Goal: Task Accomplishment & Management: Manage account settings

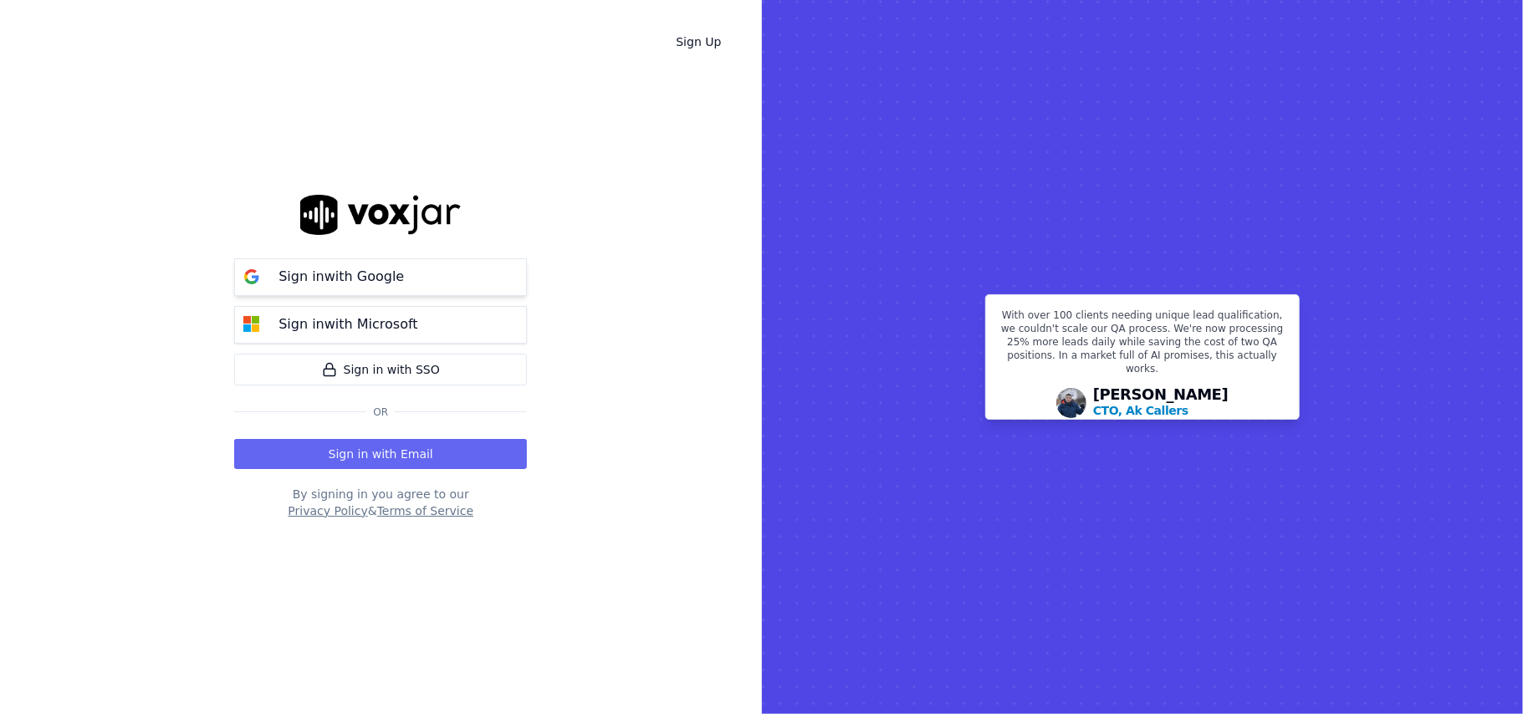
click at [366, 268] on p "Sign in with Google" at bounding box center [340, 277] width 125 height 20
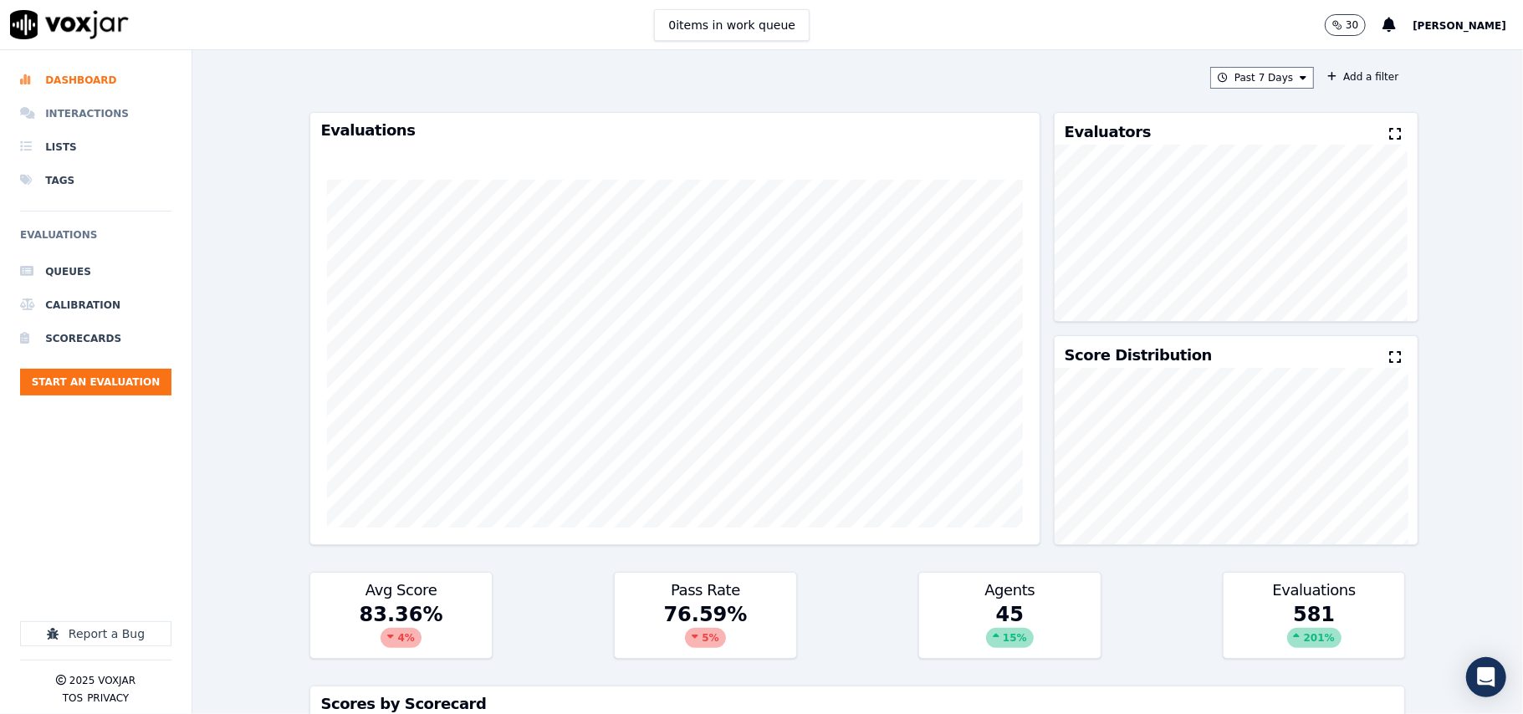
click at [82, 108] on li "Interactions" at bounding box center [95, 113] width 151 height 33
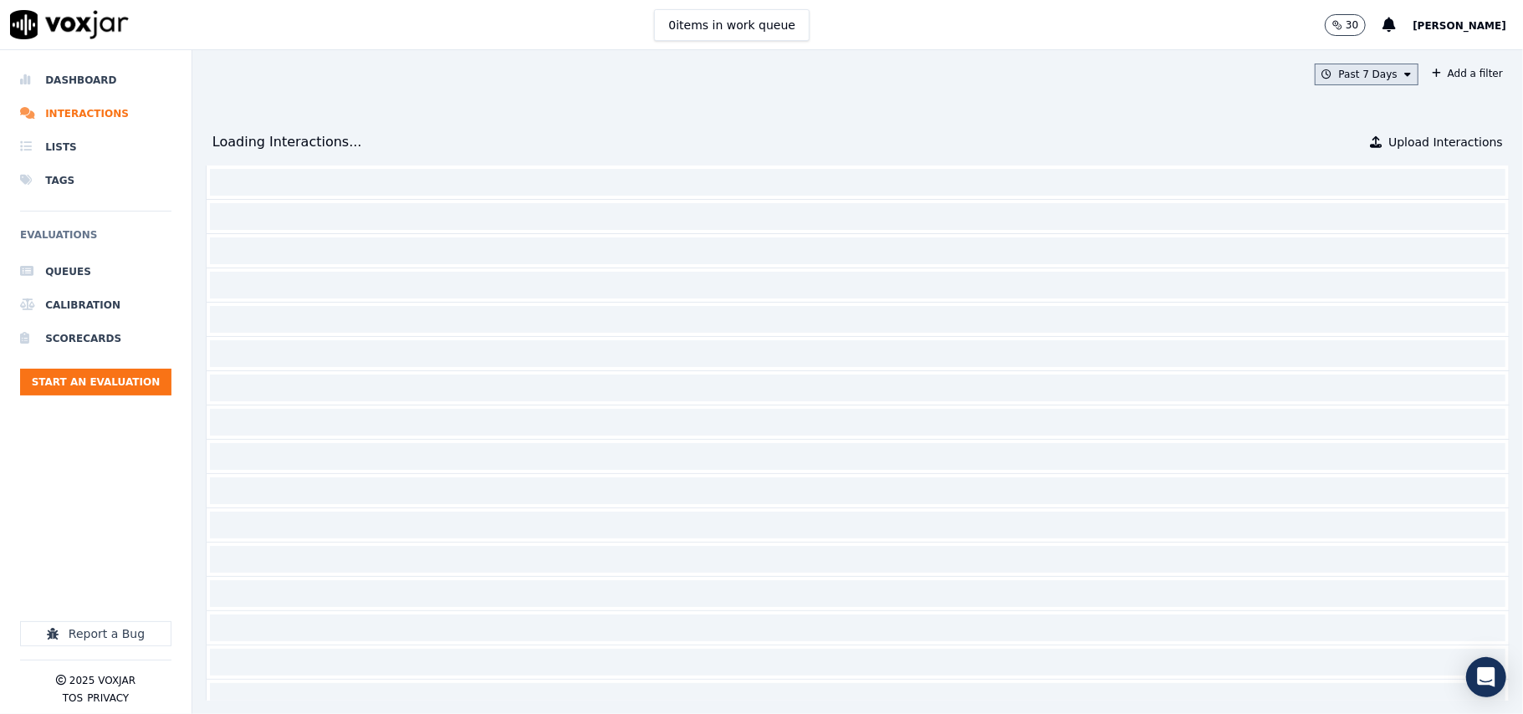
click at [1333, 74] on button "Past 7 Days" at bounding box center [1366, 75] width 104 height 22
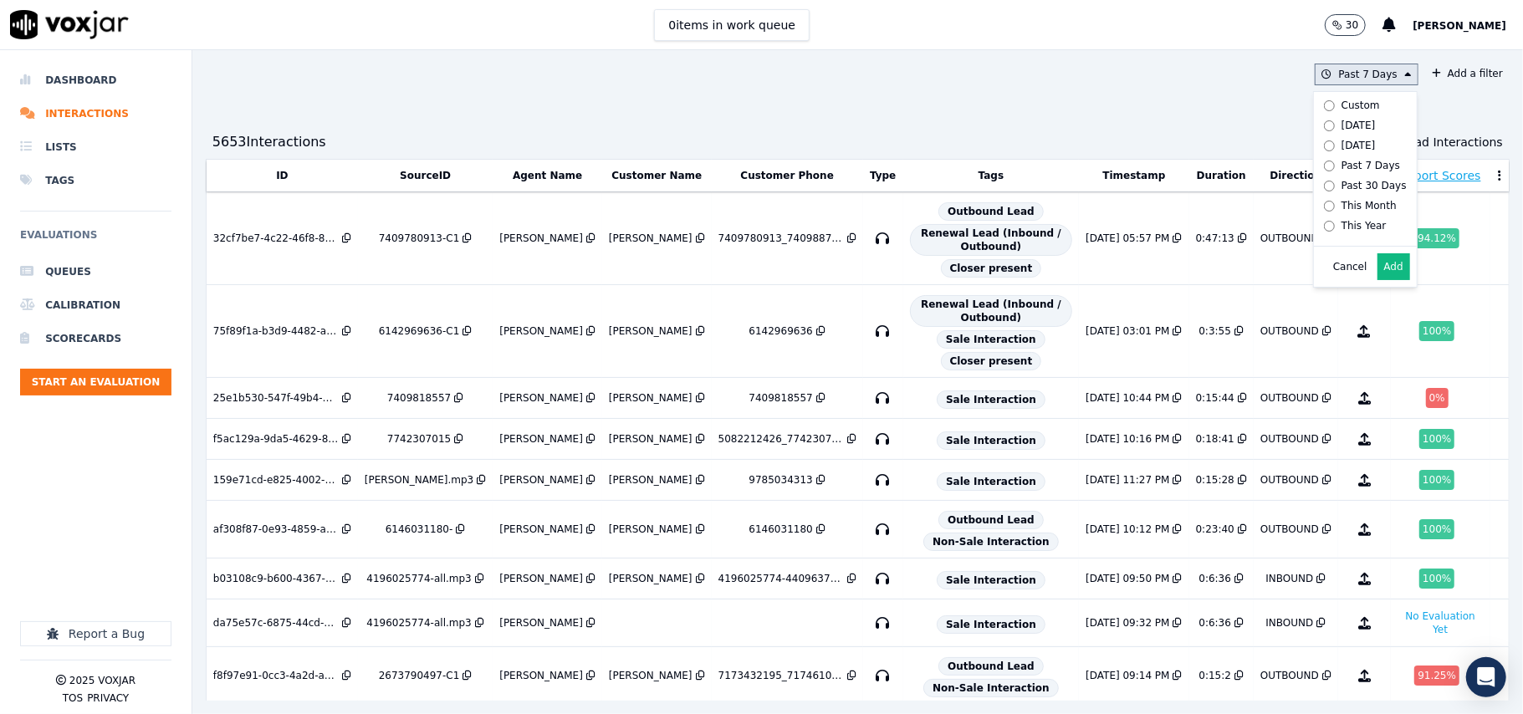
scroll to position [10, 0]
click at [1223, 95] on div "Past 7 Days Custom Today Yesterday Past 7 Days Past 30 Days This Month This Yea…" at bounding box center [857, 382] width 1330 height 664
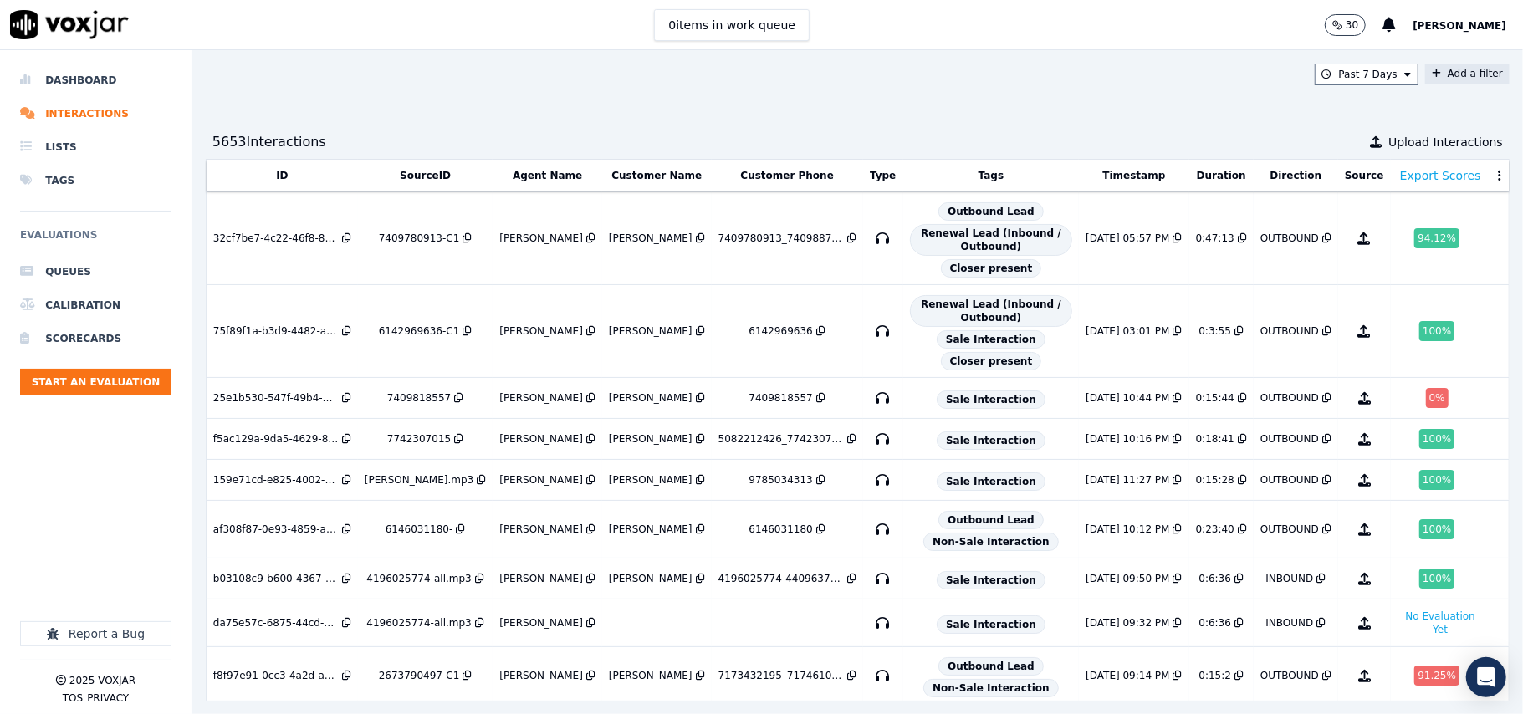
click at [1425, 74] on button "Add a filter" at bounding box center [1467, 74] width 84 height 20
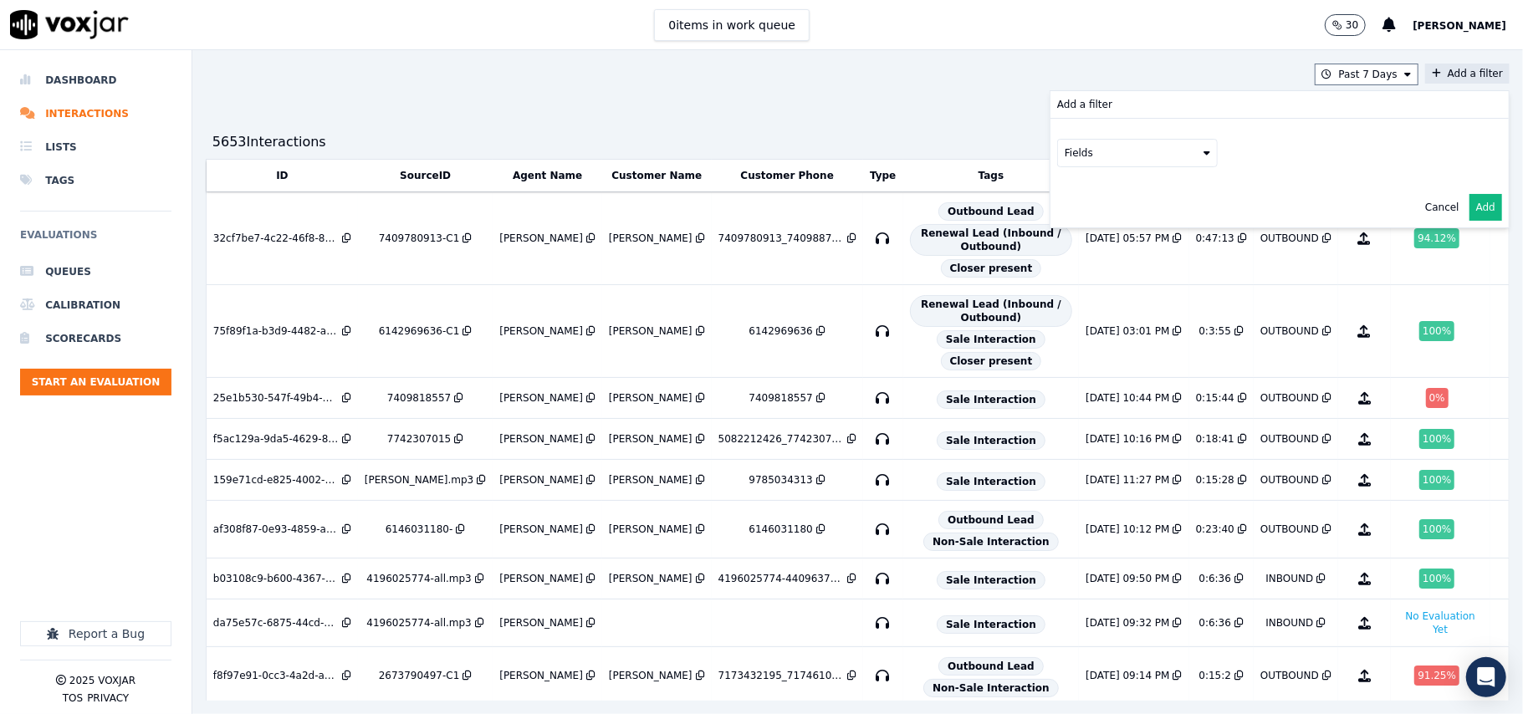
click at [1074, 149] on button "Fields" at bounding box center [1137, 153] width 161 height 28
click at [1085, 315] on div "customers" at bounding box center [1111, 321] width 53 height 13
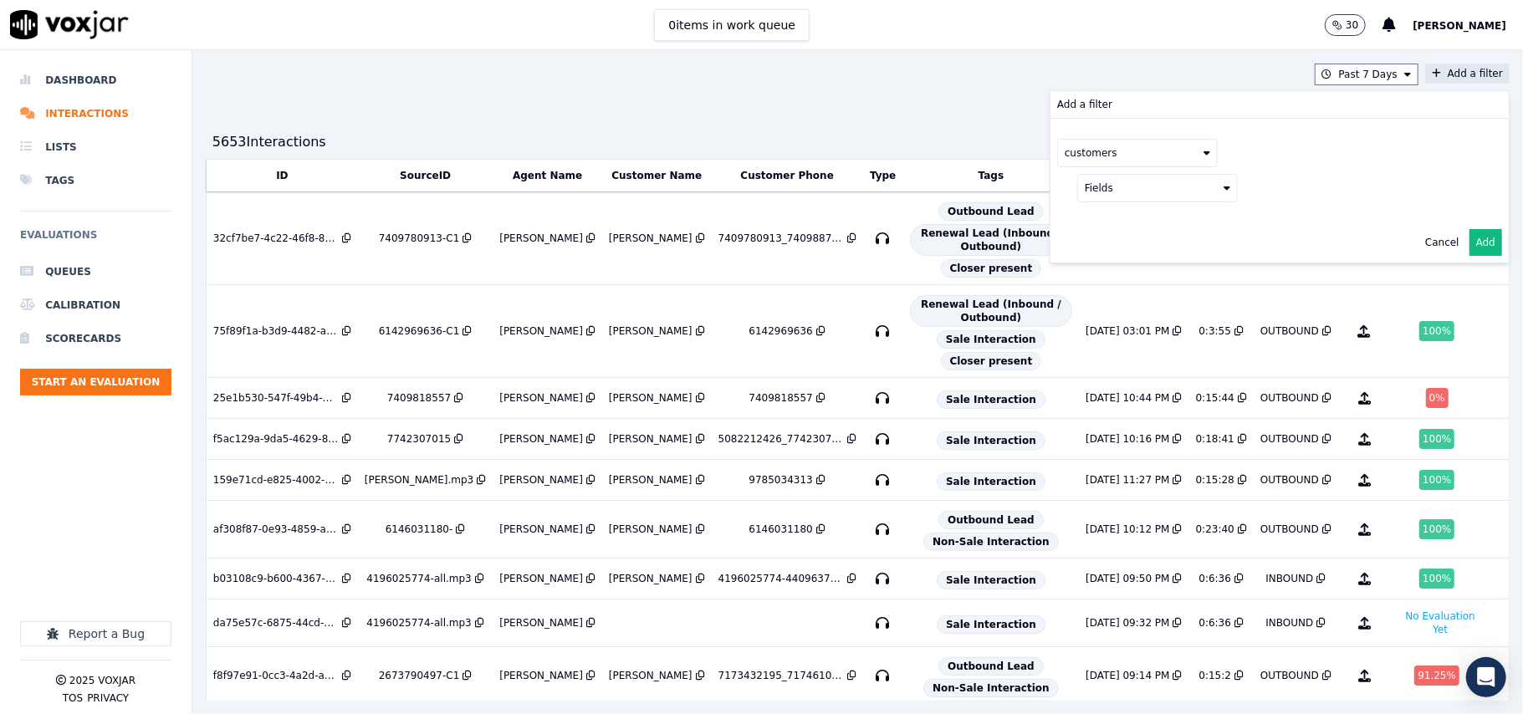
click at [1110, 182] on button "Fields" at bounding box center [1157, 188] width 161 height 28
click at [1105, 283] on div "phone" at bounding box center [1121, 276] width 32 height 13
click at [1323, 202] on div "phone" at bounding box center [1281, 188] width 408 height 28
click at [1293, 196] on button at bounding box center [1364, 186] width 241 height 25
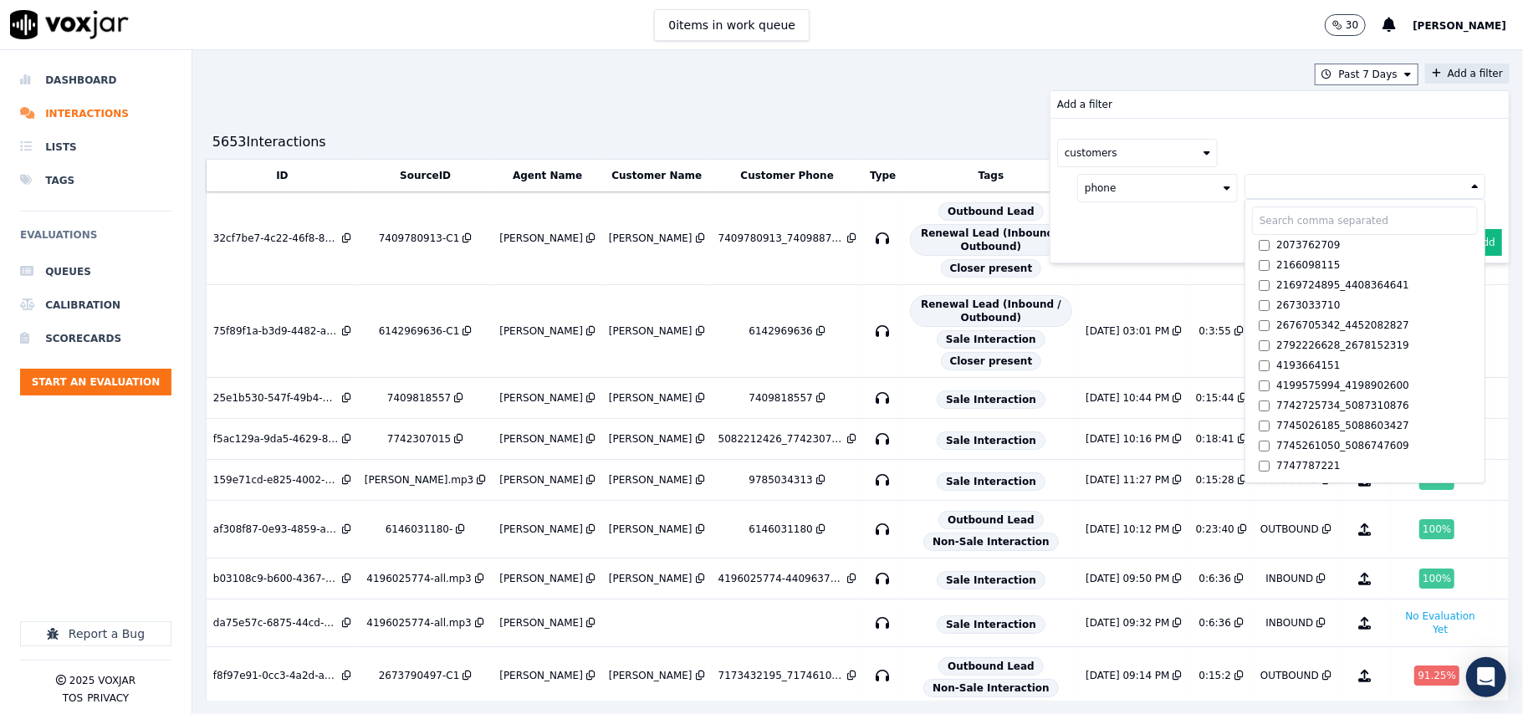
click at [1252, 232] on input "text" at bounding box center [1365, 221] width 226 height 28
paste input "6109051815"
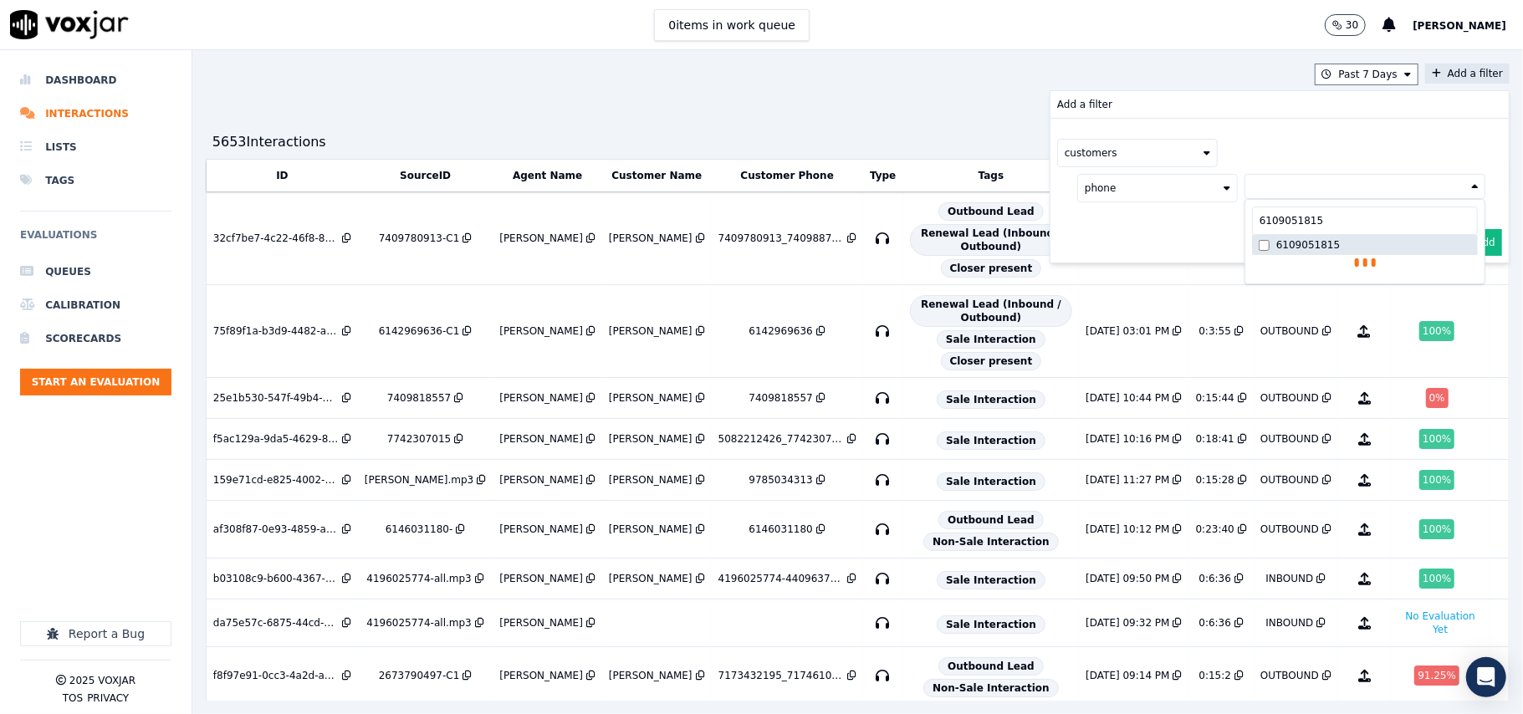
type input "6109051815"
click at [1276, 244] on div "6109051815" at bounding box center [1308, 244] width 64 height 13
click at [1122, 258] on div "customers phone 6109051815 6109051815 6109051815 AND" at bounding box center [1279, 191] width 458 height 144
click at [1469, 278] on button "Add" at bounding box center [1485, 282] width 33 height 27
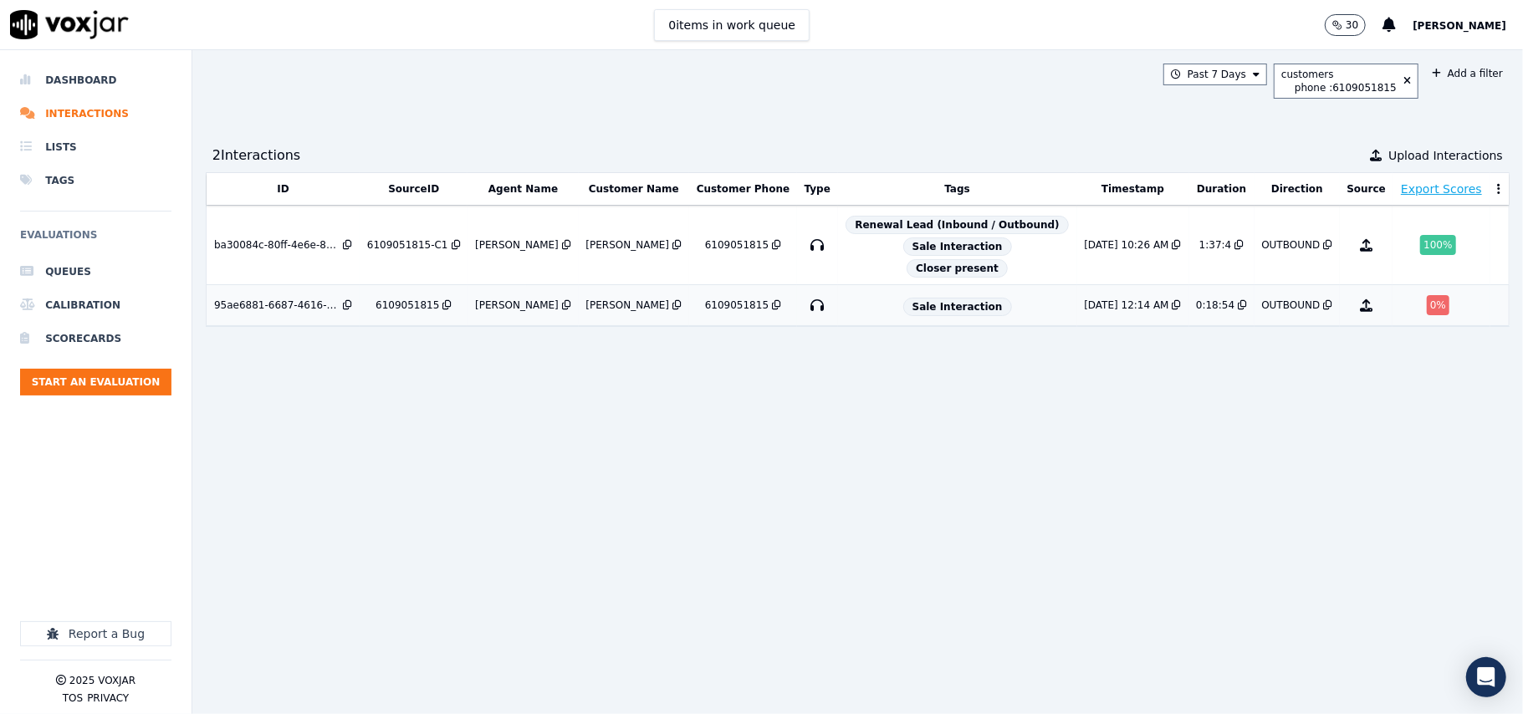
click at [299, 321] on td "95ae6881-6687-4616-8c22-747b0678e942" at bounding box center [283, 305] width 154 height 41
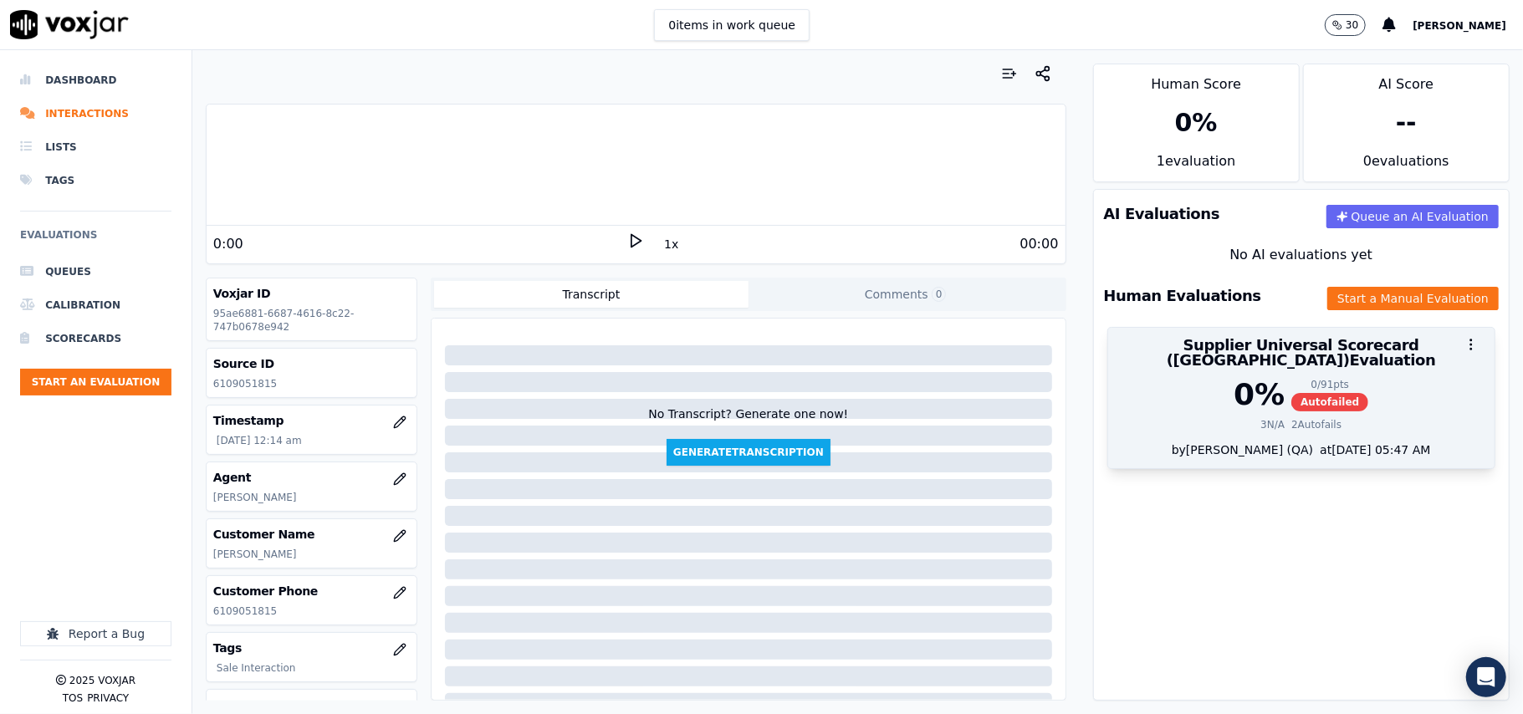
click at [1350, 418] on div "3 N/A 2 Autofails" at bounding box center [1301, 424] width 366 height 13
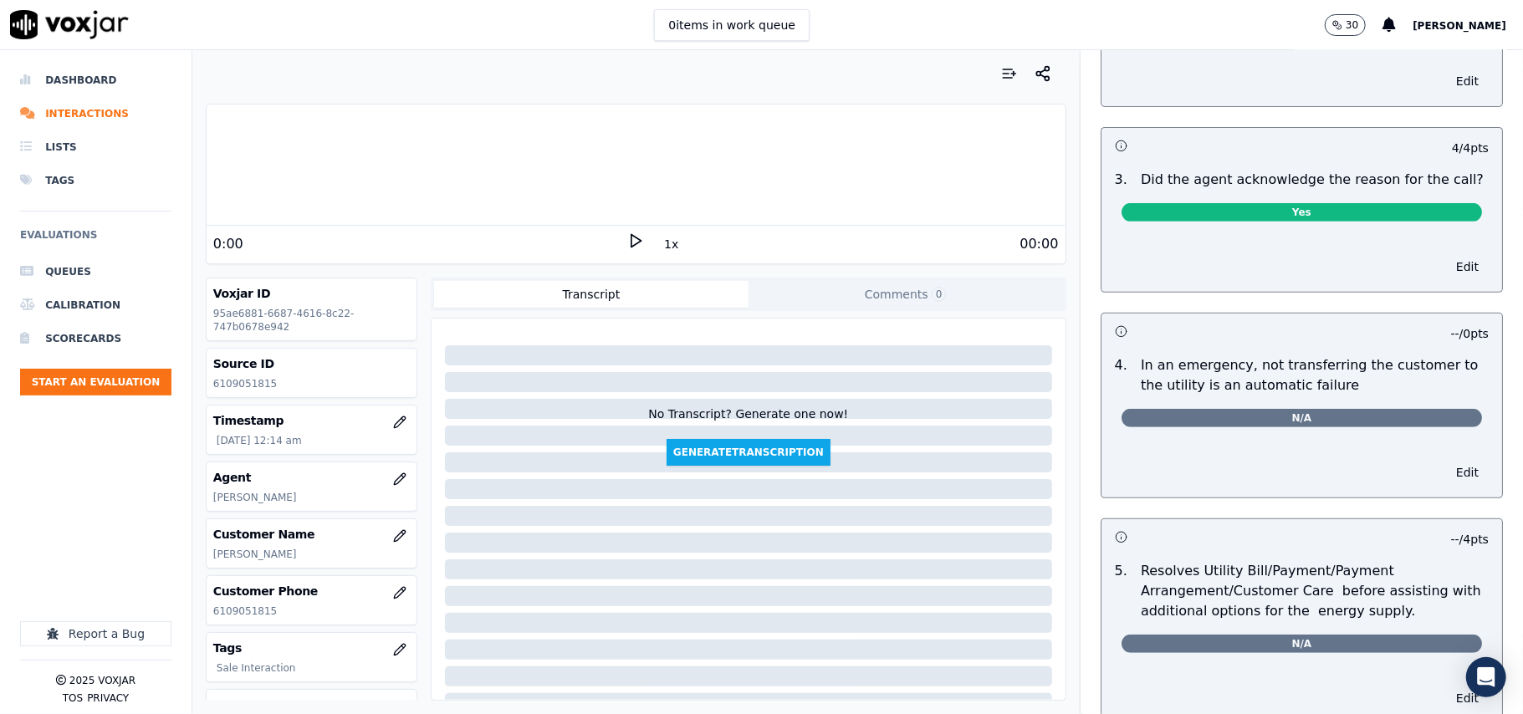
scroll to position [557, 0]
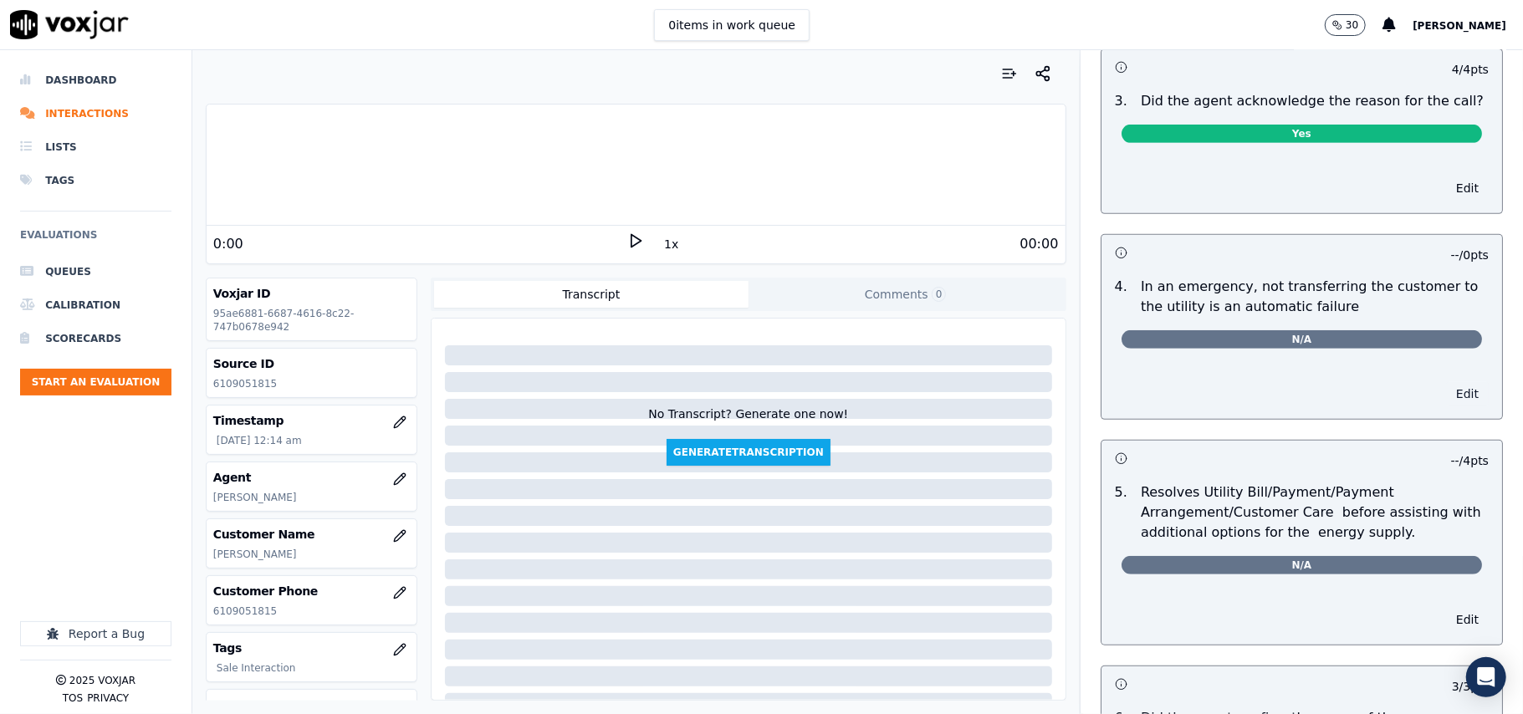
click at [1446, 395] on button "Edit" at bounding box center [1467, 393] width 43 height 23
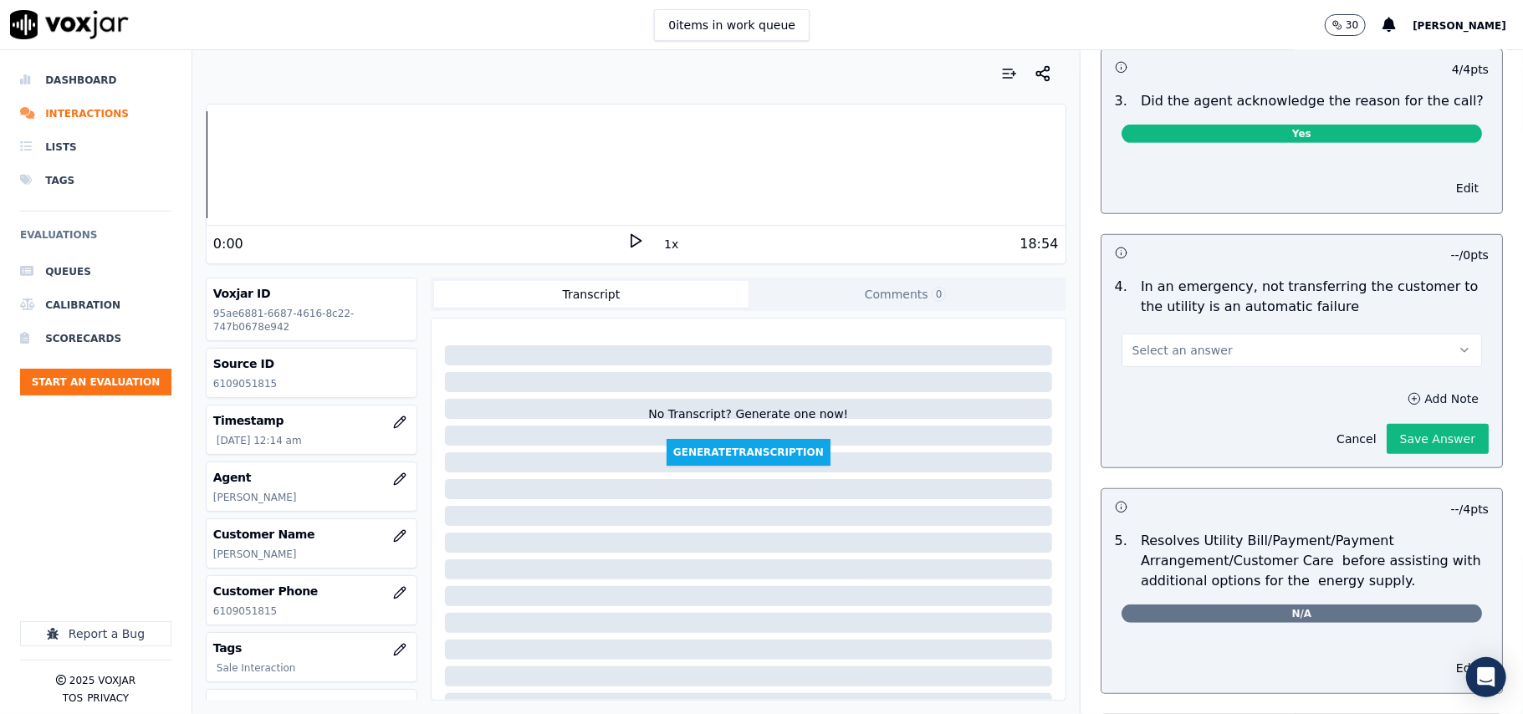
click at [1400, 398] on button "Add Note" at bounding box center [1442, 398] width 91 height 23
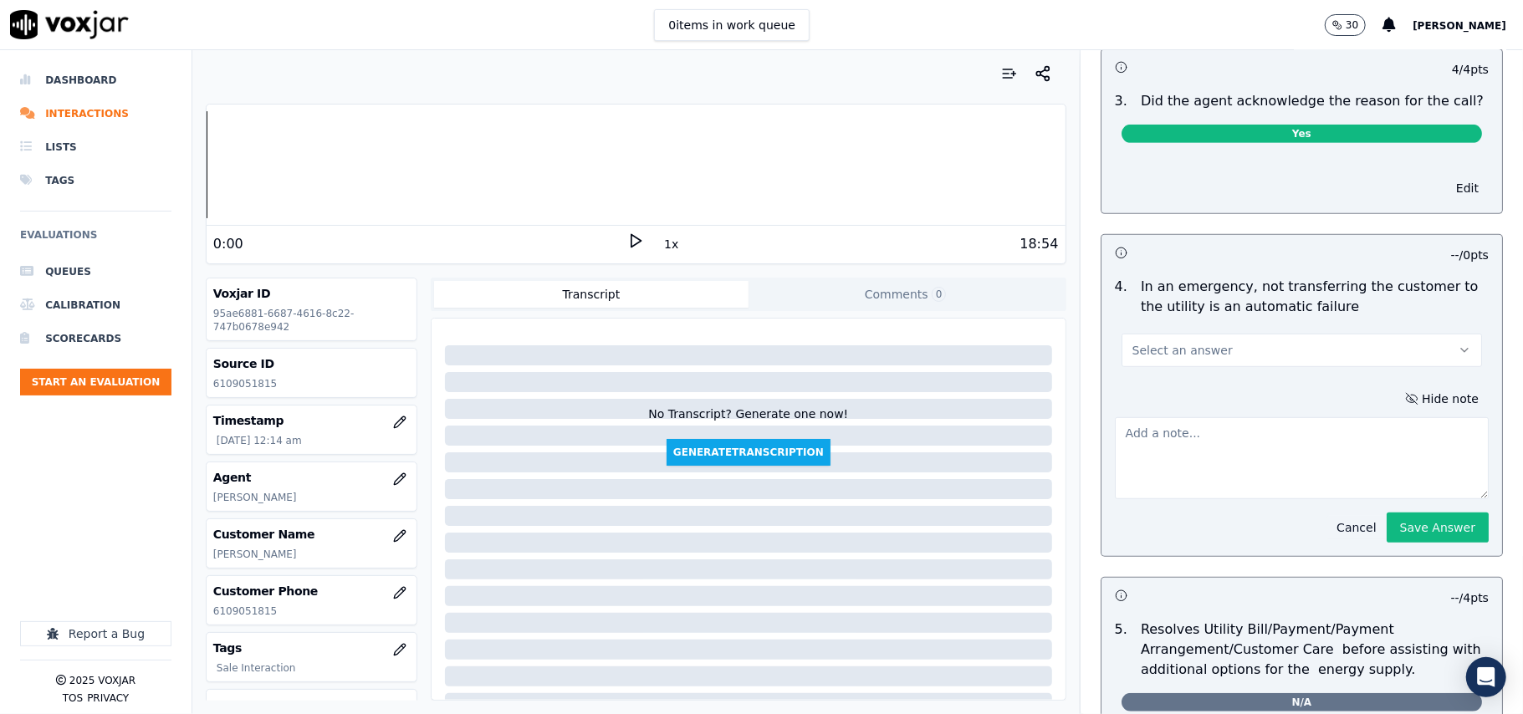
click at [1326, 520] on button "Cancel" at bounding box center [1355, 527] width 59 height 23
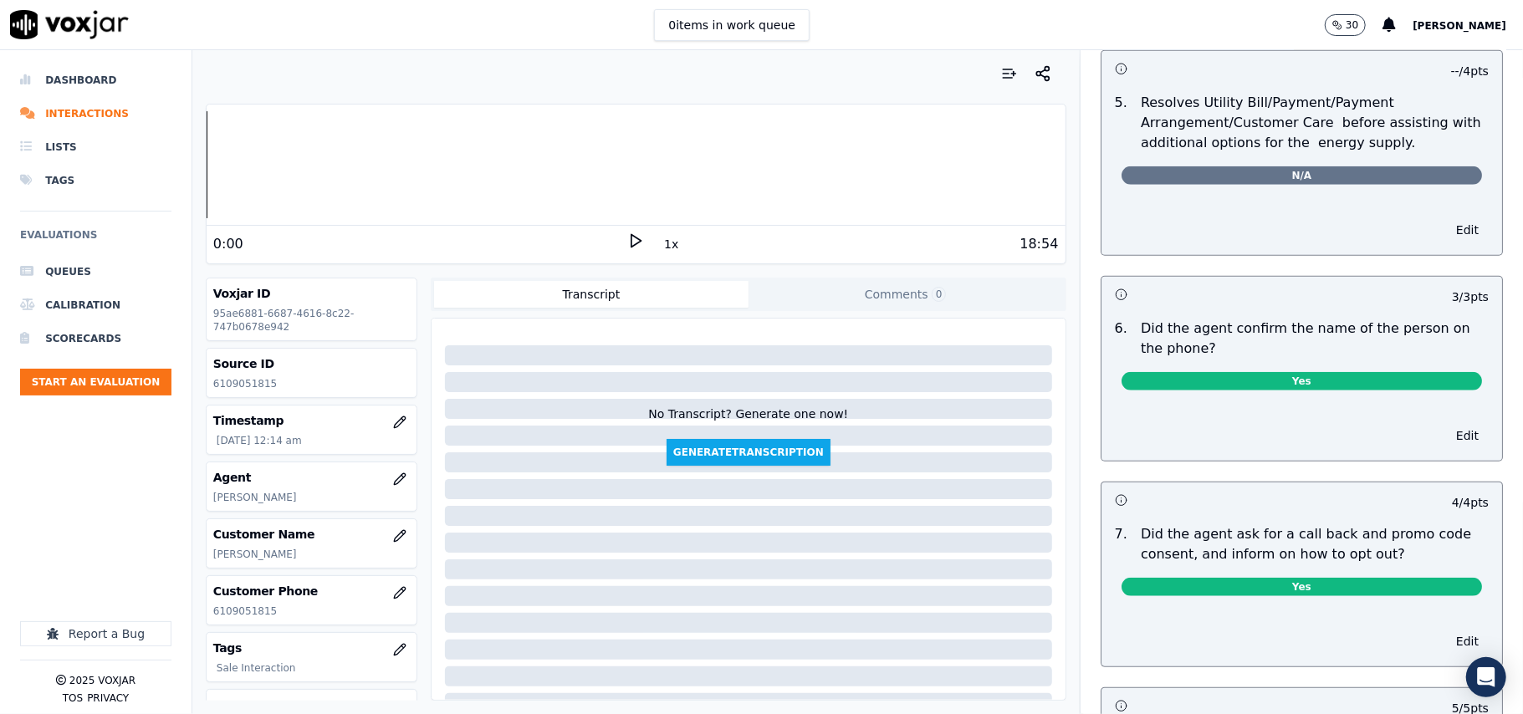
scroll to position [1115, 0]
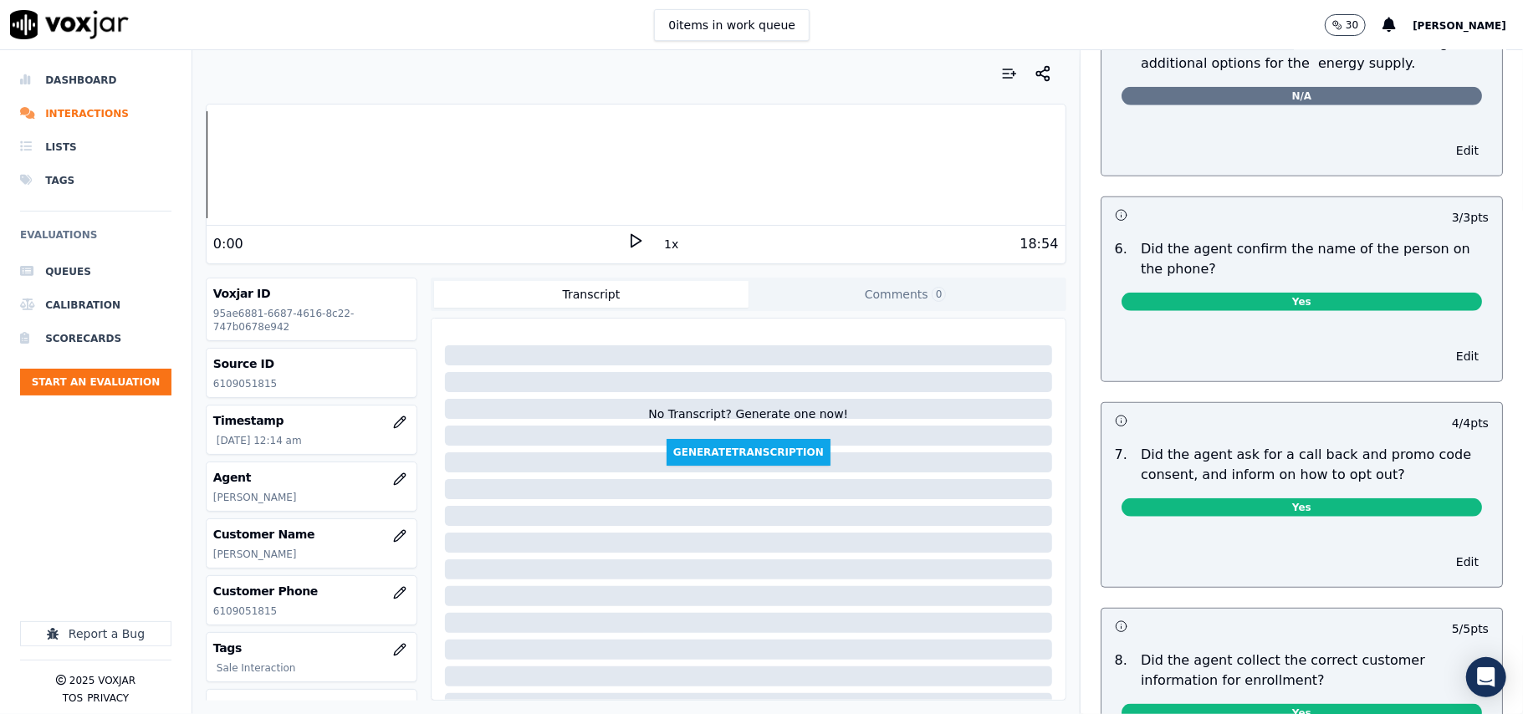
click at [1276, 105] on span "N/A" at bounding box center [1301, 96] width 360 height 18
click at [1446, 157] on button "Edit" at bounding box center [1467, 150] width 43 height 23
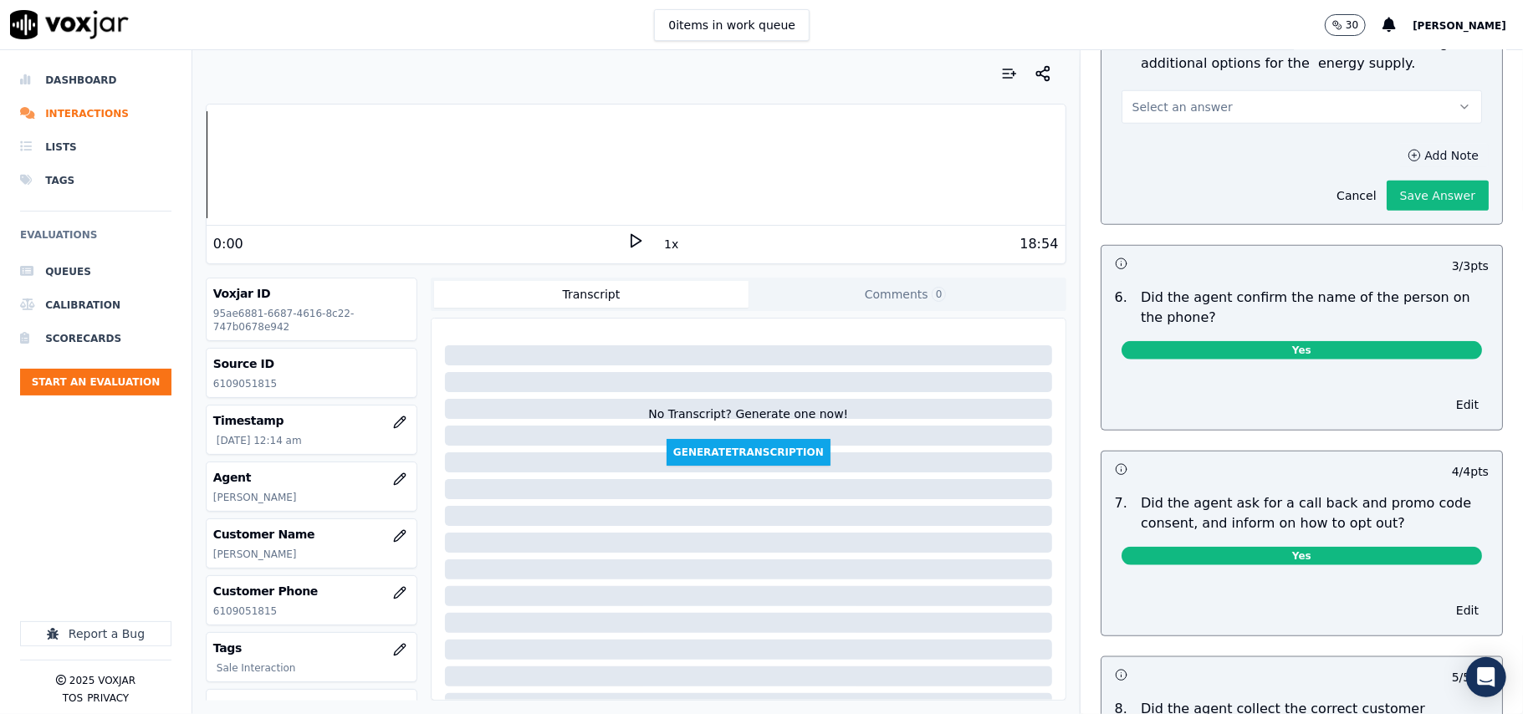
click at [1397, 152] on button "Add Note" at bounding box center [1442, 155] width 91 height 23
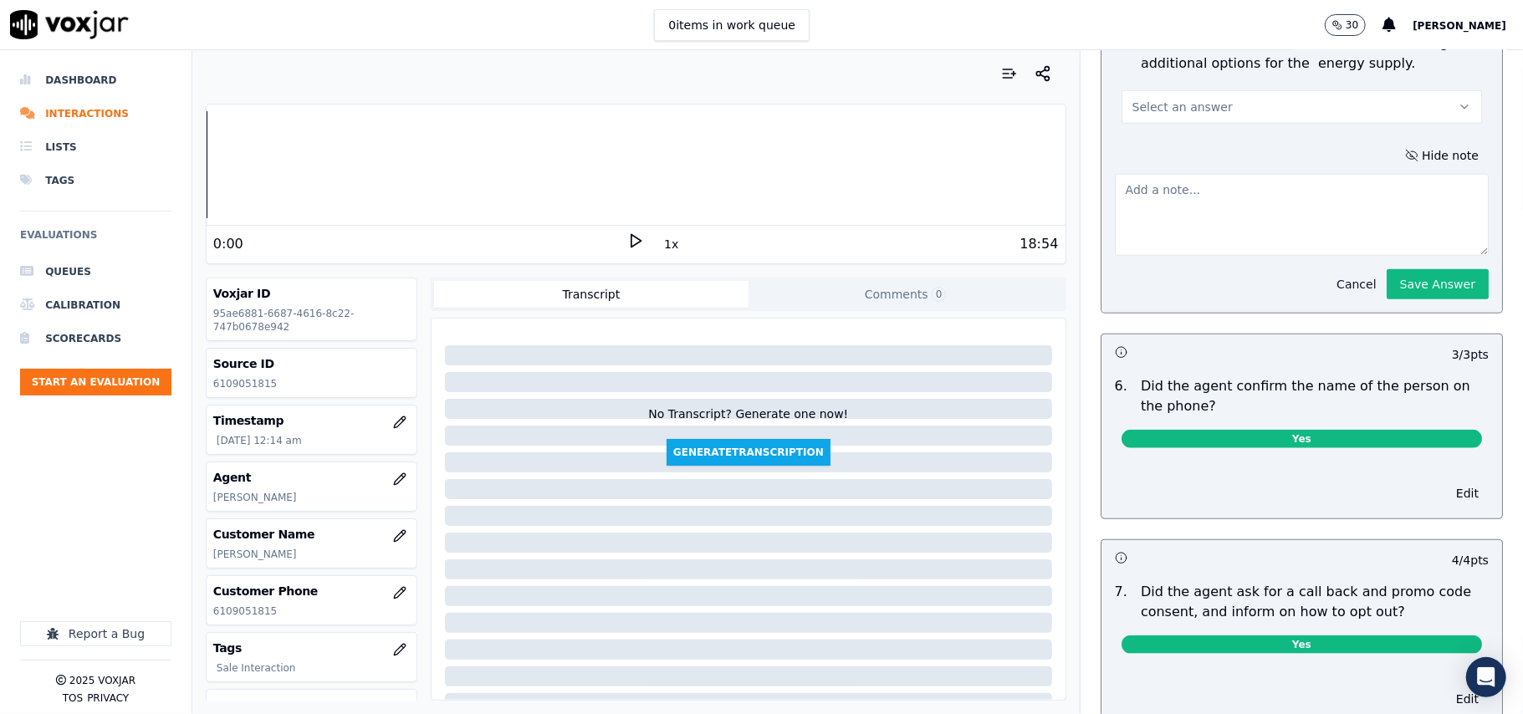
click at [1326, 291] on button "Cancel" at bounding box center [1355, 284] width 59 height 23
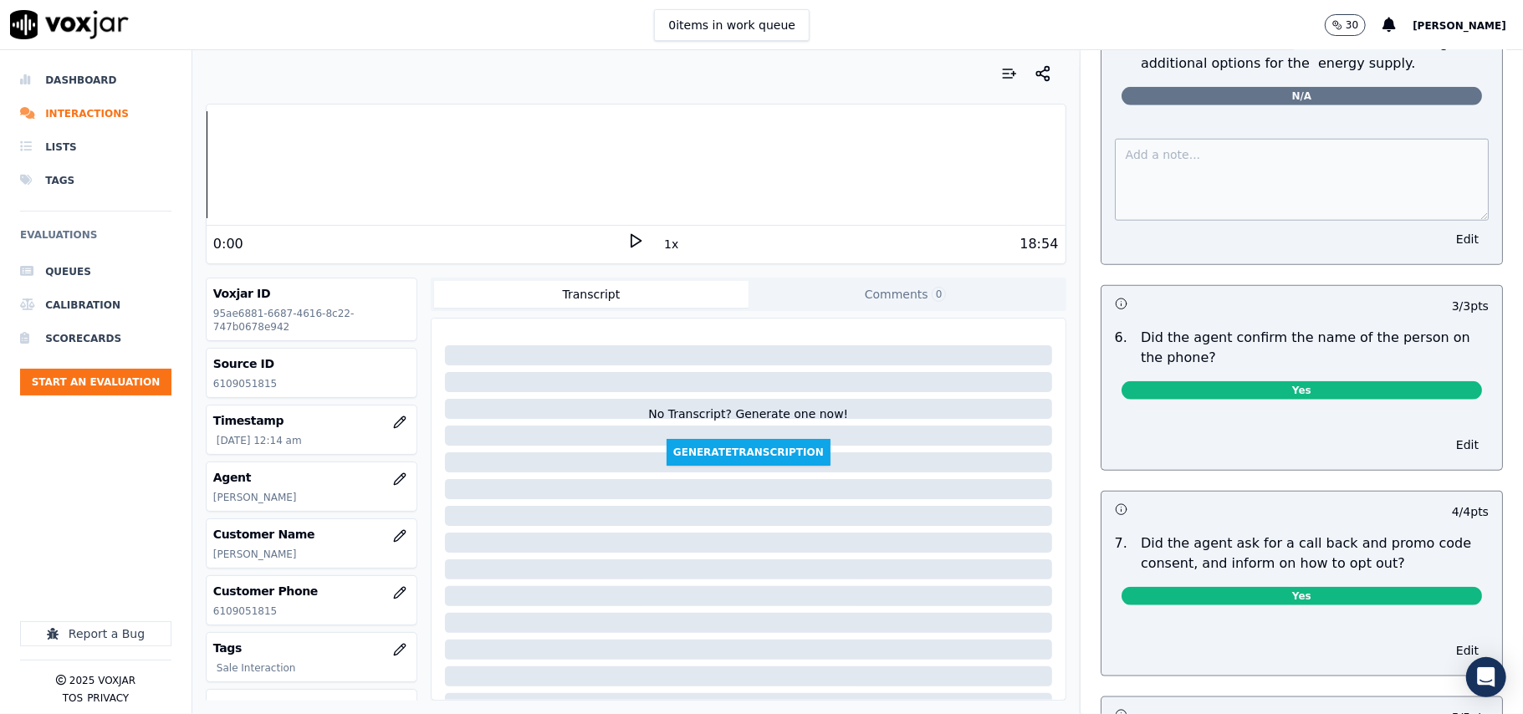
scroll to position [1672, 0]
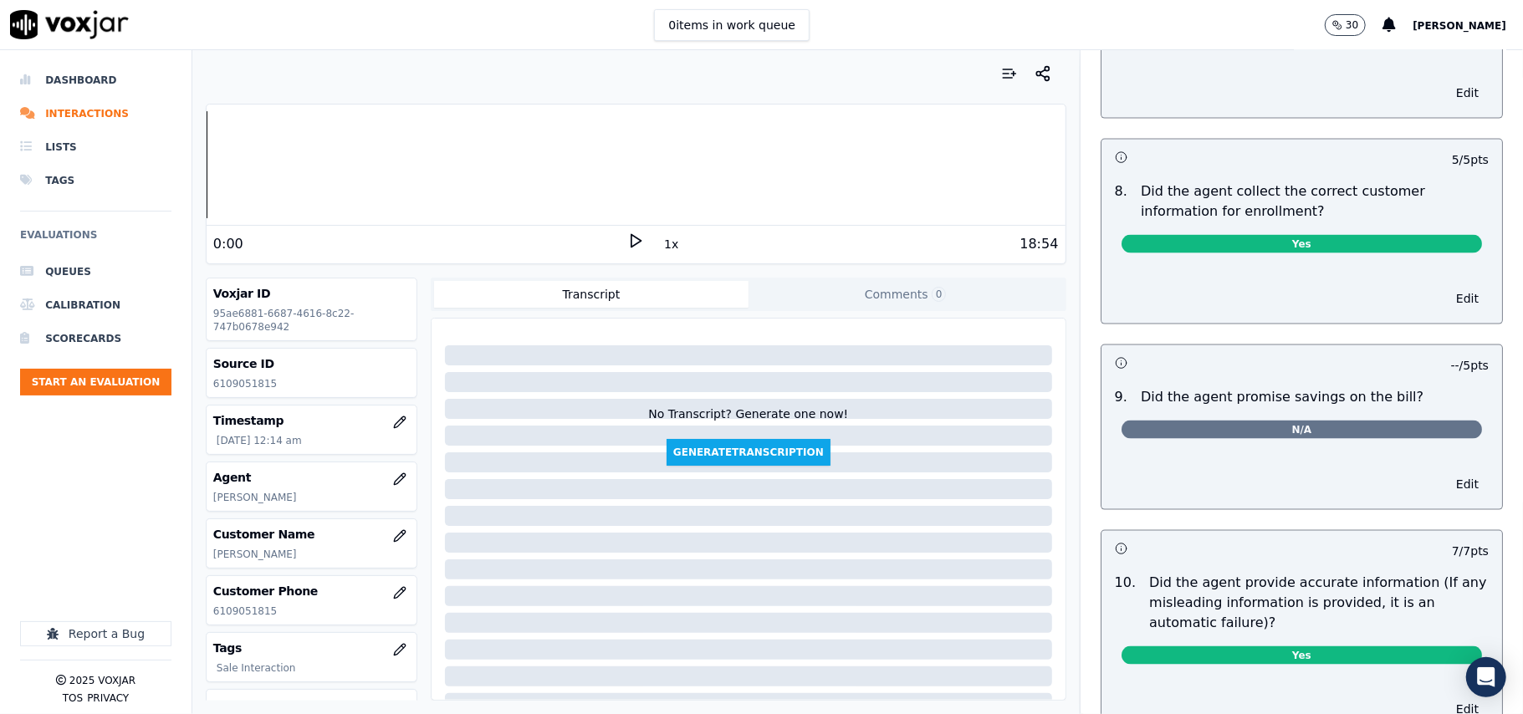
click at [1308, 425] on div "N/A" at bounding box center [1301, 426] width 387 height 38
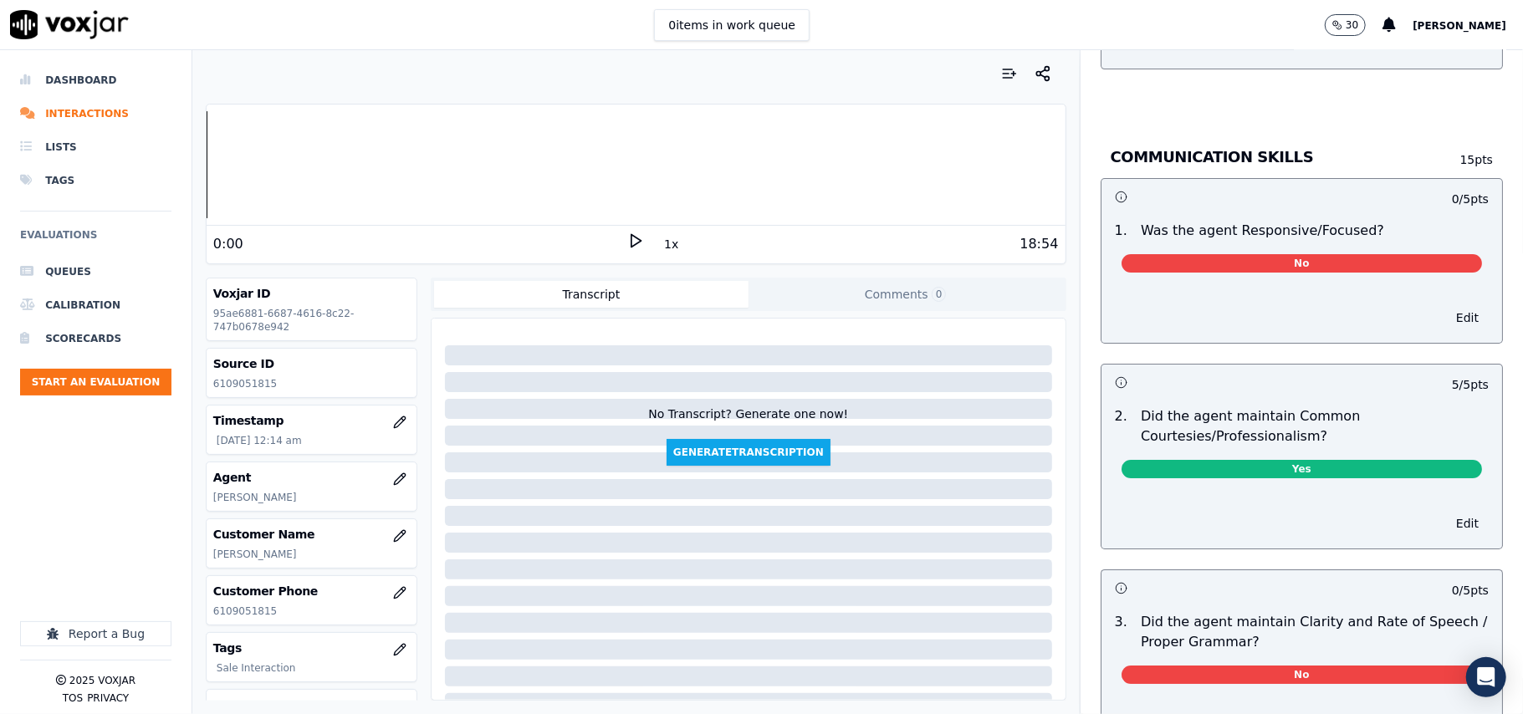
scroll to position [4407, 0]
